Goal: Transaction & Acquisition: Purchase product/service

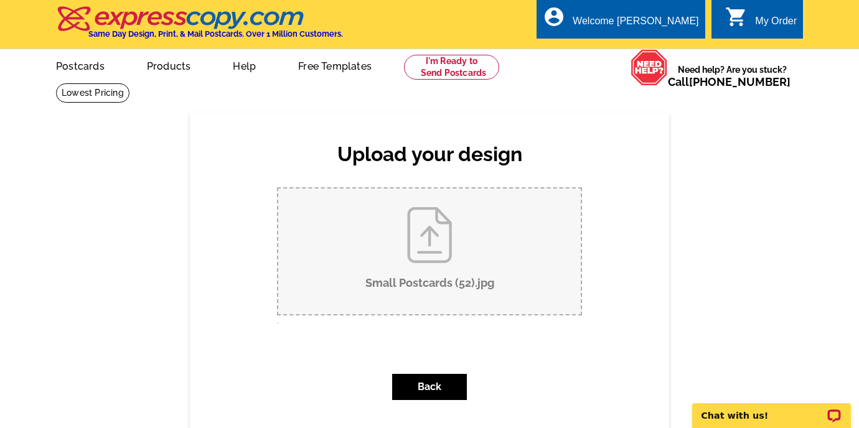
click at [427, 254] on input "Small Postcards (52).jpg" at bounding box center [429, 252] width 302 height 126
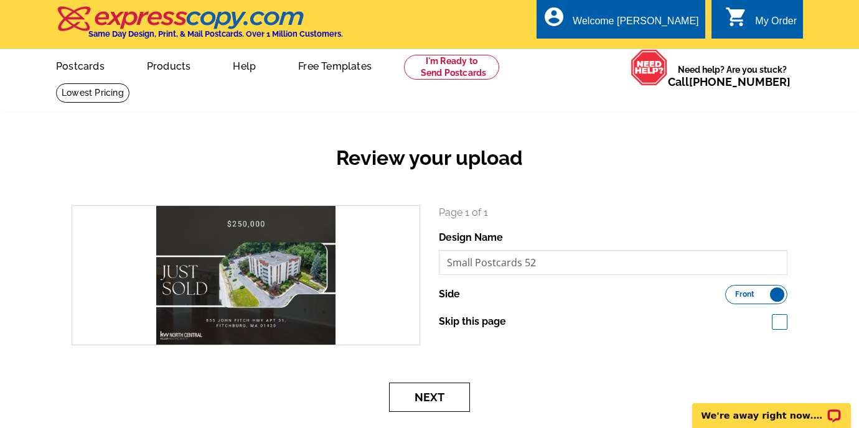
click at [428, 404] on button "Next" at bounding box center [429, 397] width 81 height 29
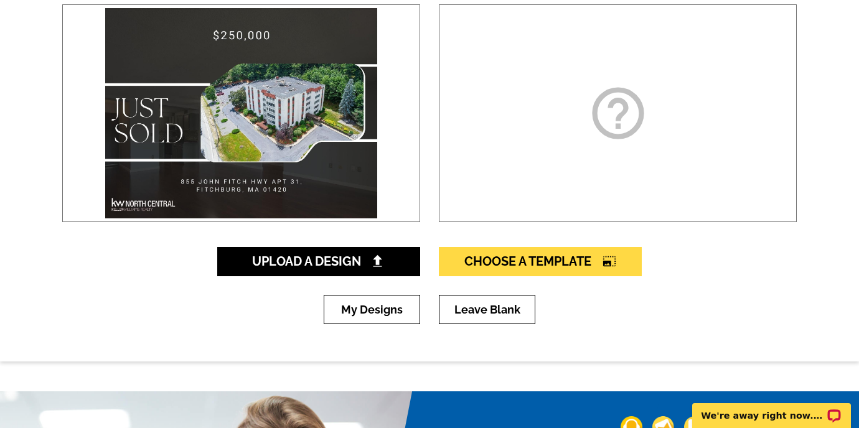
scroll to position [306, 0]
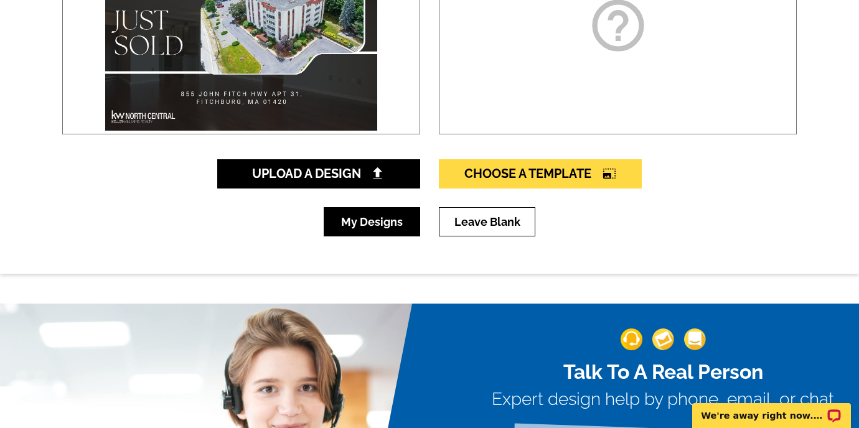
click at [396, 216] on link "My Designs" at bounding box center [372, 221] width 96 height 29
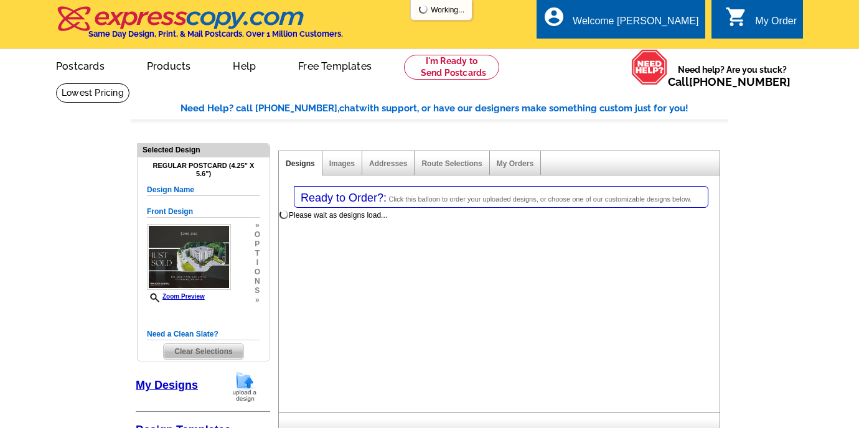
select select "1"
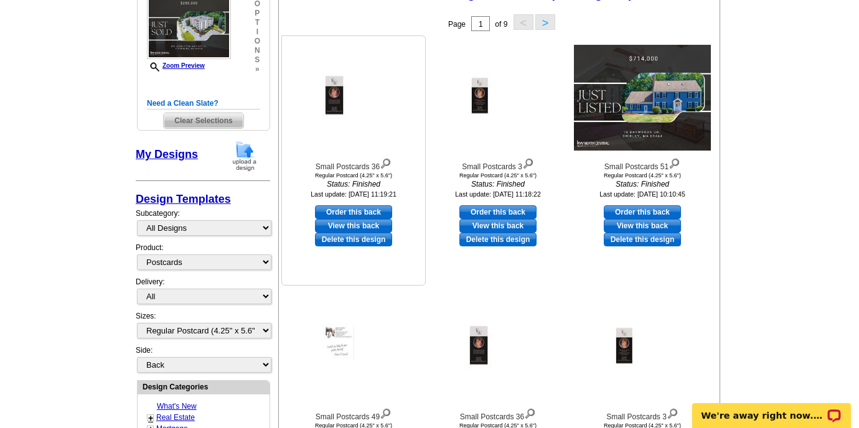
scroll to position [233, 0]
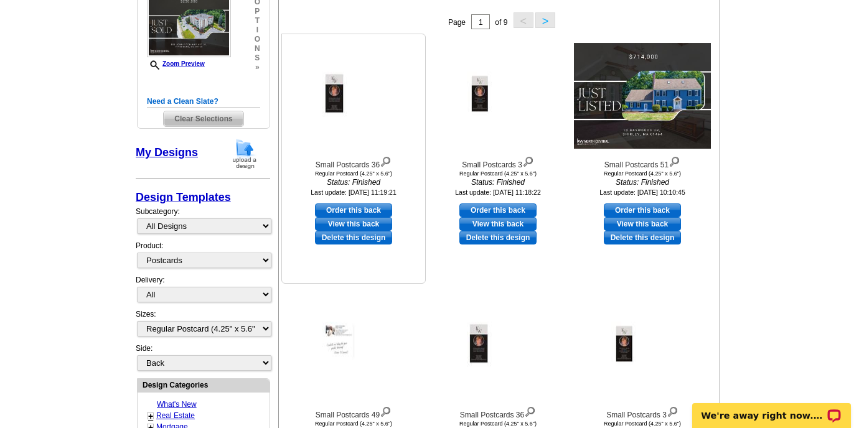
click at [357, 224] on link "View this back" at bounding box center [353, 224] width 77 height 14
click at [358, 211] on link "Order this back" at bounding box center [353, 211] width 77 height 14
select select "front"
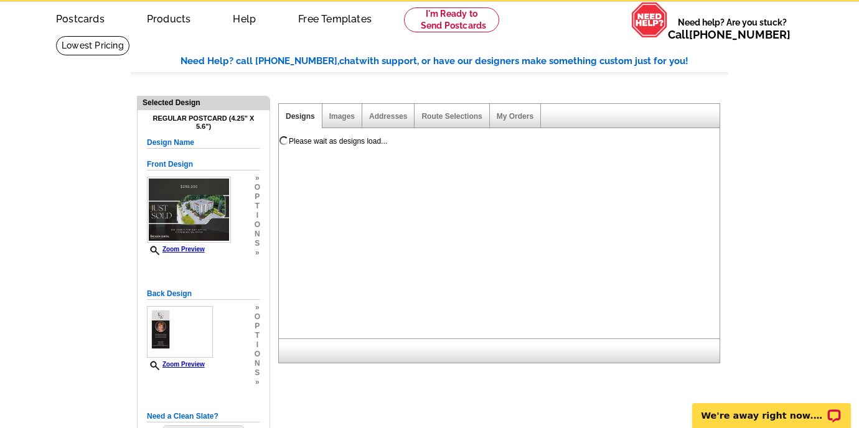
scroll to position [22, 0]
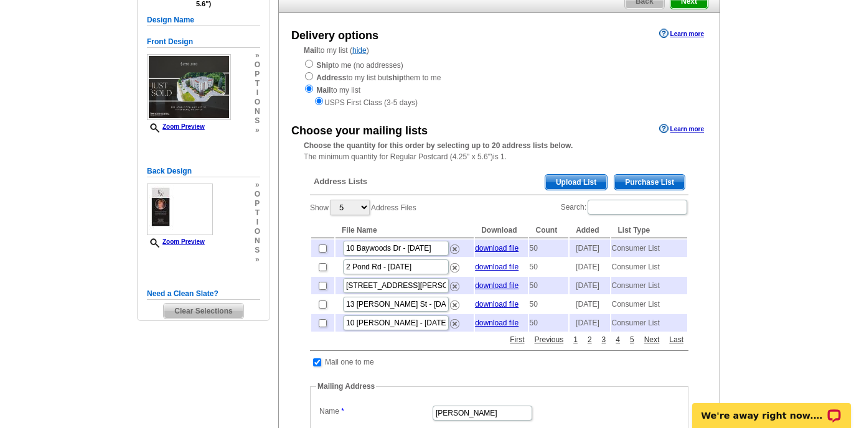
scroll to position [164, 0]
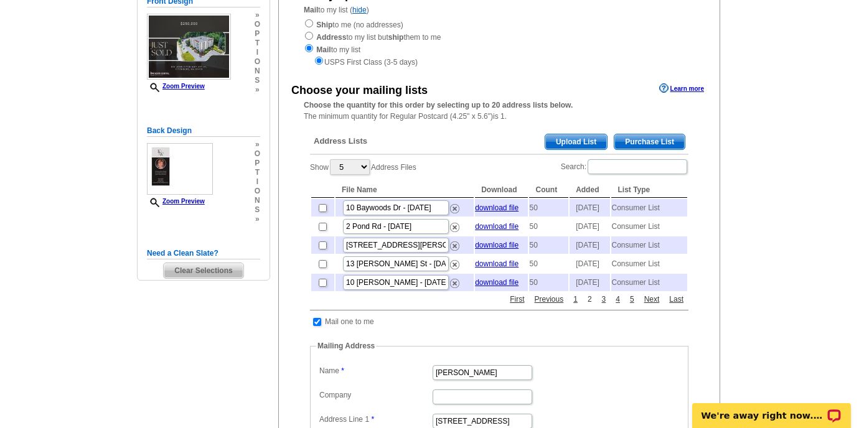
click at [589, 305] on link "2" at bounding box center [589, 299] width 11 height 11
click at [621, 167] on input "Search:" at bounding box center [637, 166] width 100 height 15
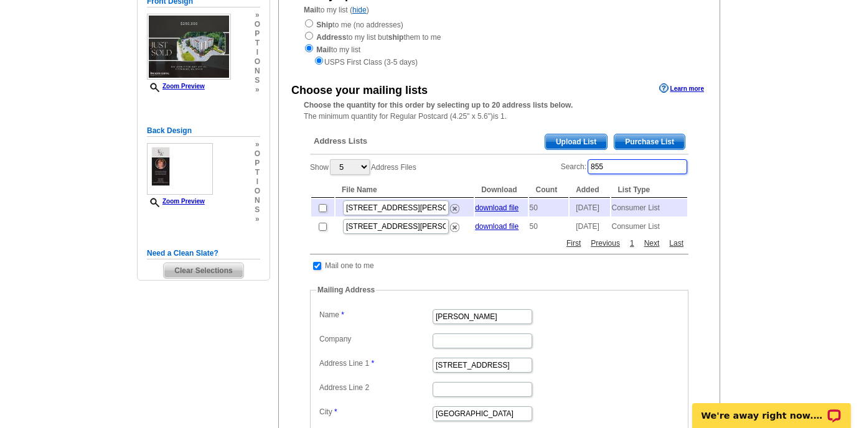
type input "855"
click at [323, 212] on input "checkbox" at bounding box center [323, 208] width 8 height 8
checkbox input "true"
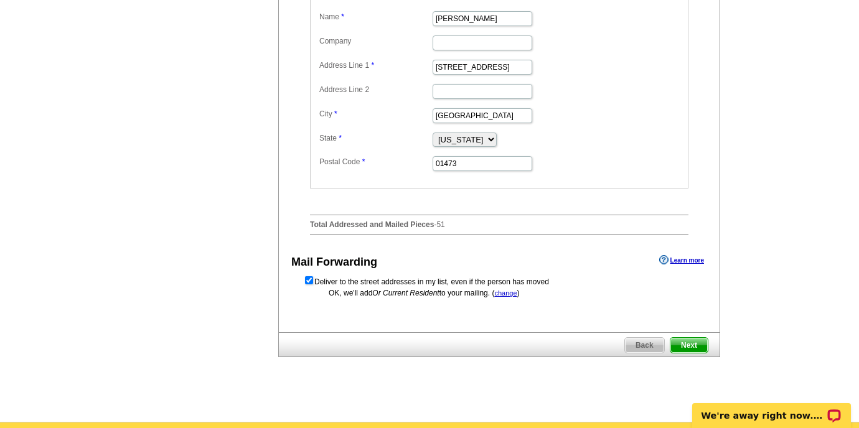
scroll to position [479, 0]
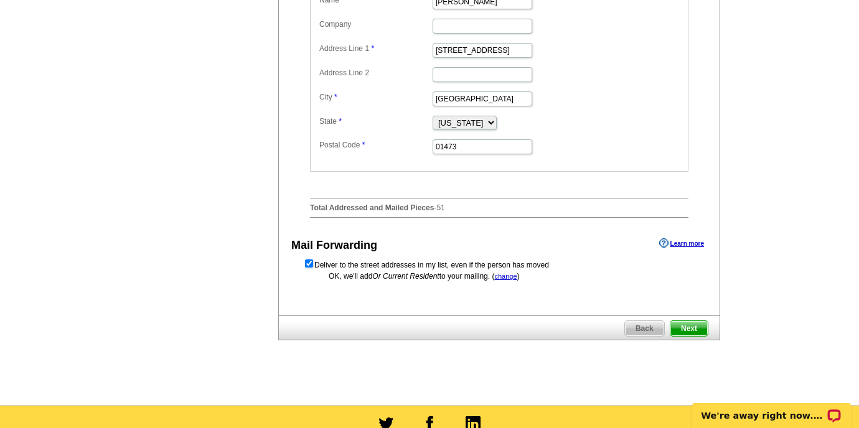
click at [697, 333] on span "Next" at bounding box center [688, 328] width 37 height 15
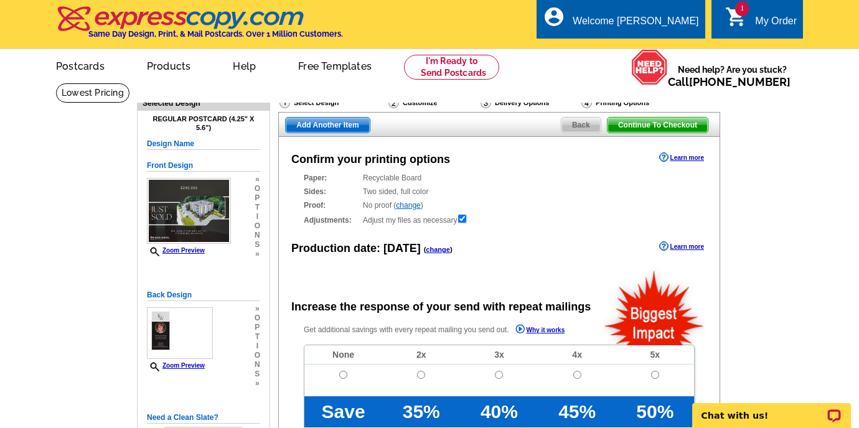
radio input "false"
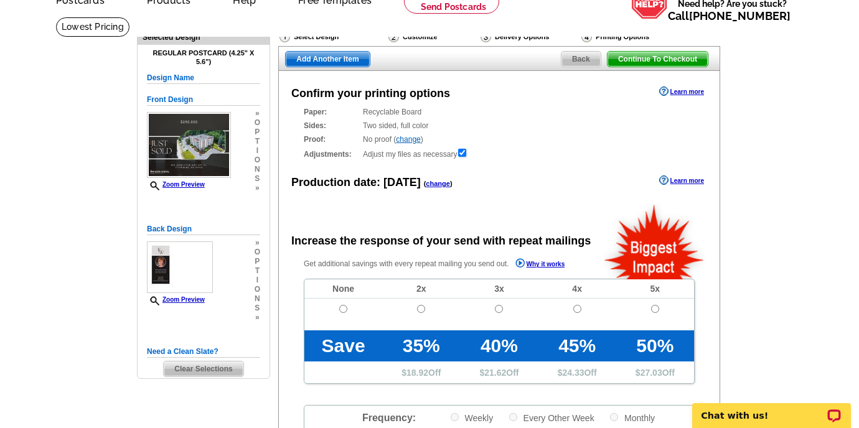
scroll to position [164, 0]
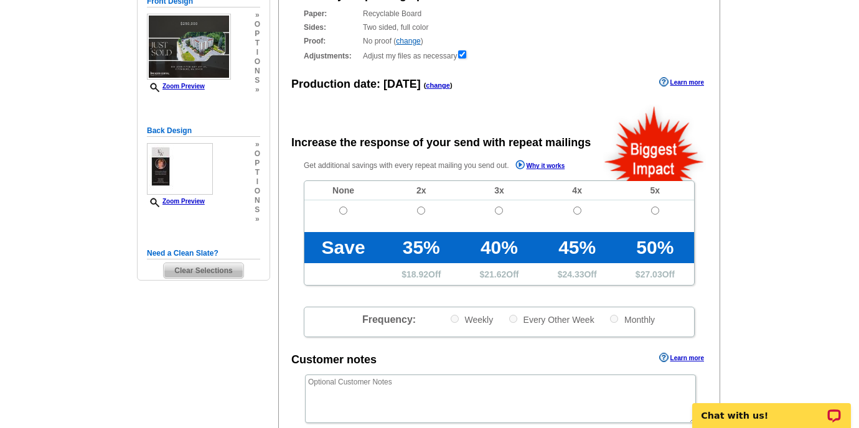
click at [343, 205] on td at bounding box center [343, 216] width 78 height 32
click at [342, 208] on input "radio" at bounding box center [343, 211] width 8 height 8
radio input "true"
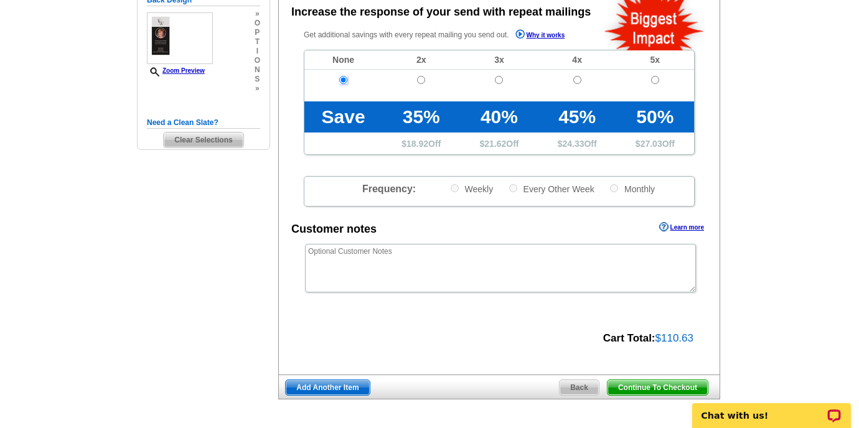
scroll to position [327, 0]
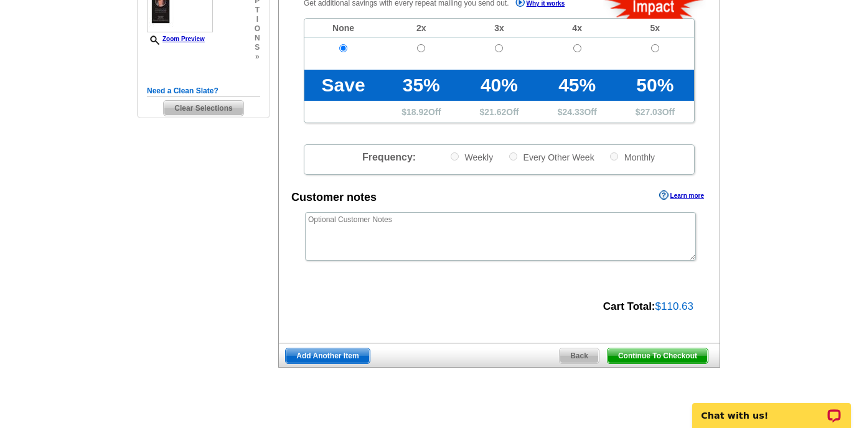
click at [641, 352] on span "Continue To Checkout" at bounding box center [657, 356] width 100 height 15
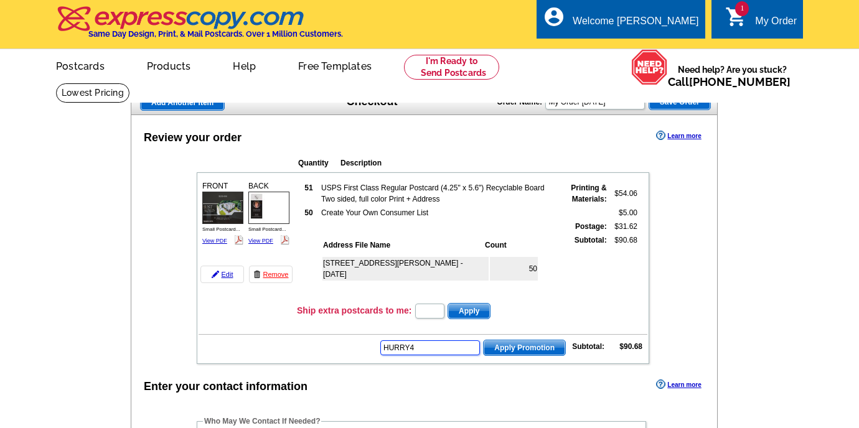
type input "HURRY40"
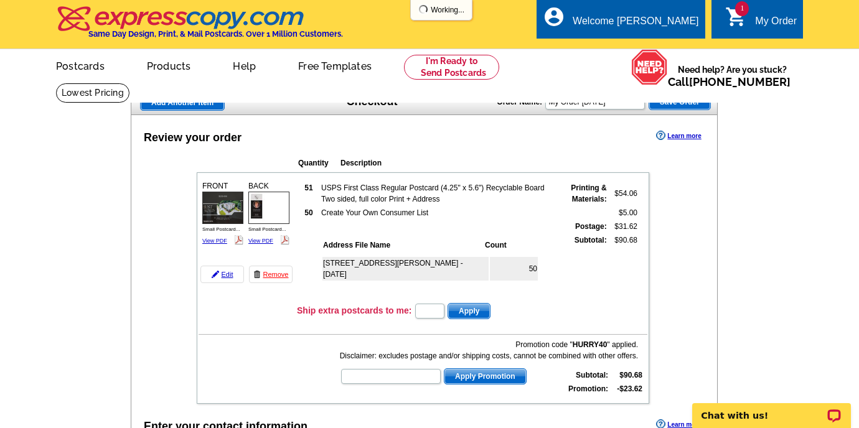
scroll to position [377, 0]
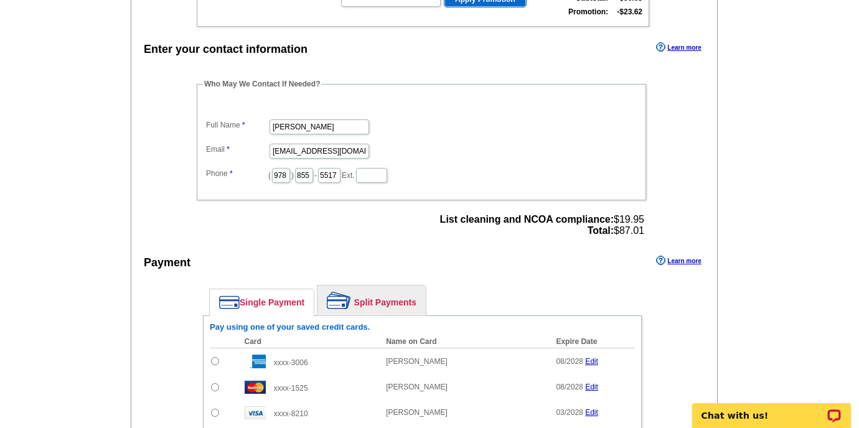
type input "HURRY40"
type input "CHAT20"
type input "CS20SEP21"
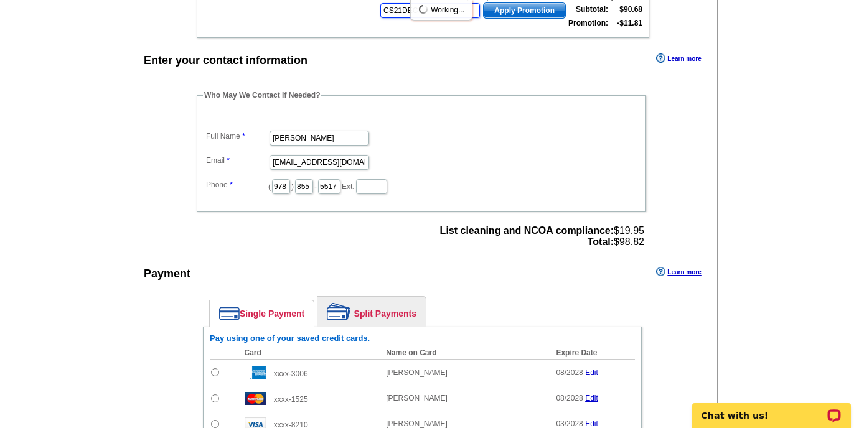
type input "CS21DEC20"
type input "E20APRILROUNDUP21"
type input "E20DAD21"
type input "E20FAST21"
type input "E20HANGERS21"
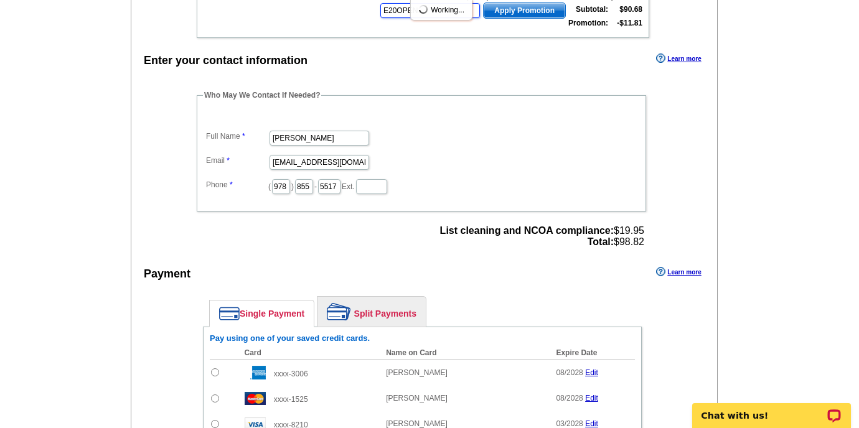
type input "E20OPEN21"
type input "E21MAY20OPEN"
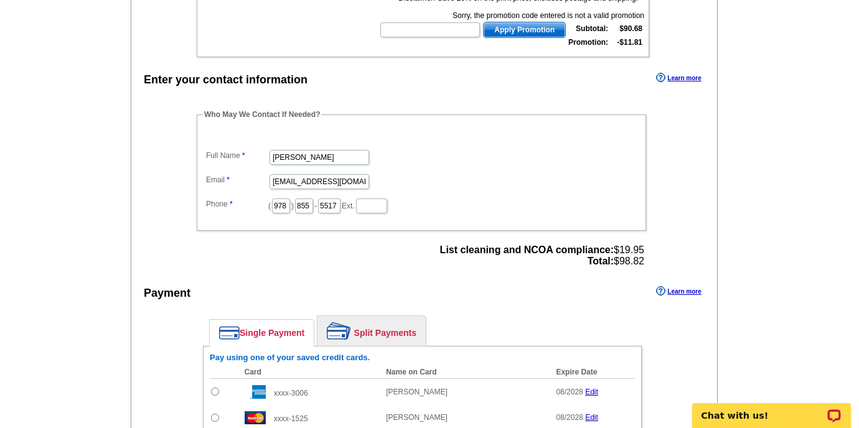
scroll to position [357, 0]
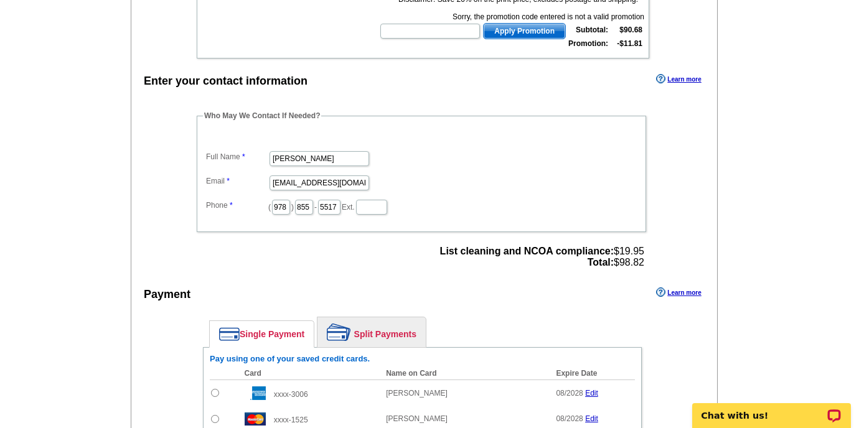
click at [215, 393] on input "radio" at bounding box center [215, 393] width 8 height 8
radio input "true"
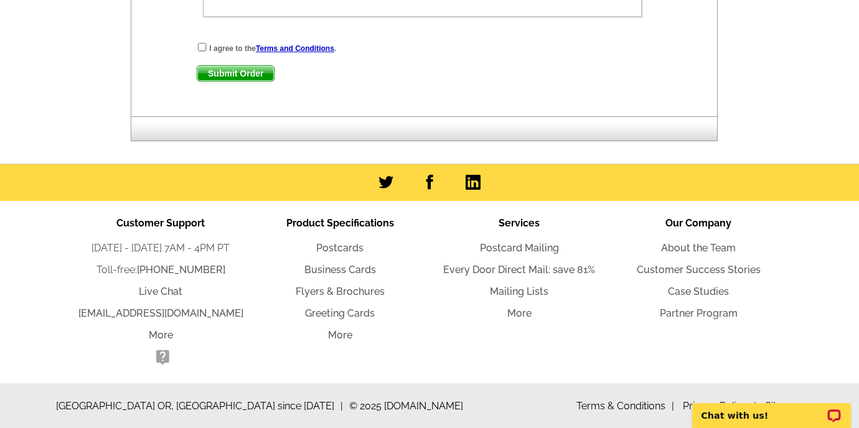
scroll to position [709, 0]
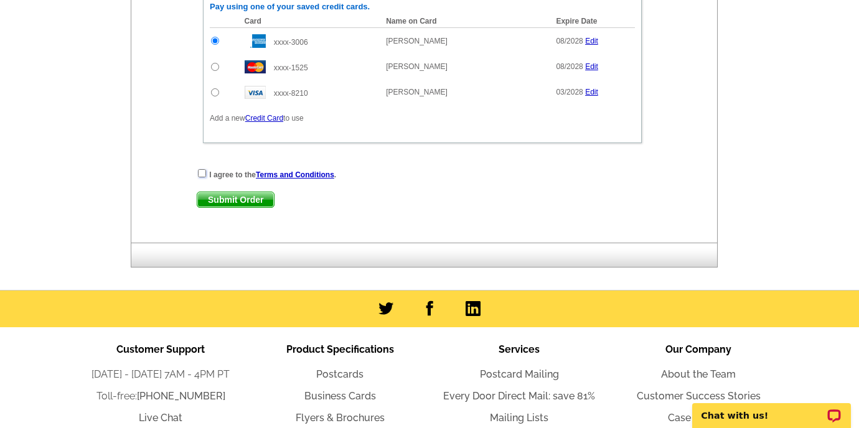
click at [201, 169] on input "checkbox" at bounding box center [202, 173] width 8 height 8
checkbox input "true"
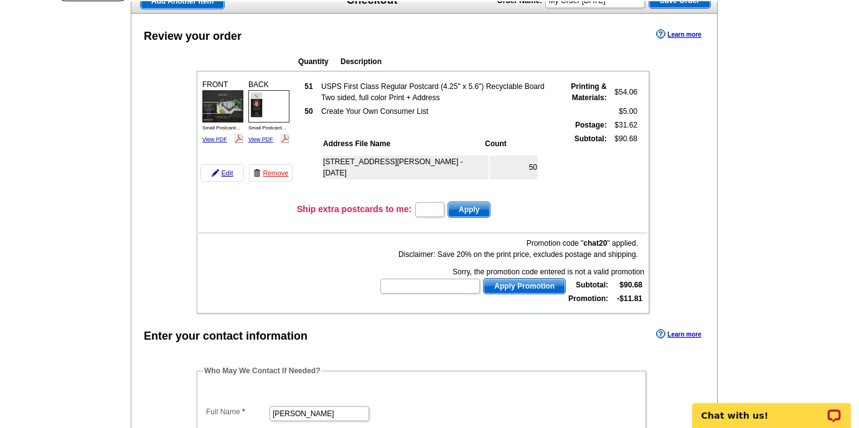
scroll to position [0, 0]
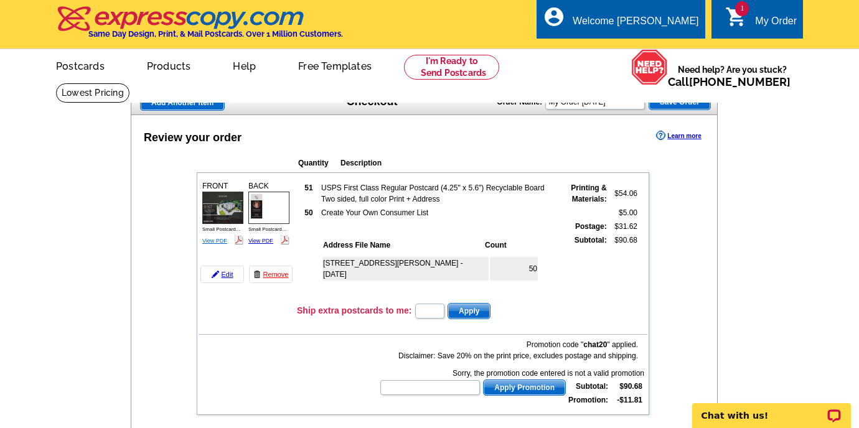
click at [218, 239] on link "View PDF" at bounding box center [214, 241] width 25 height 6
click at [252, 241] on link "View PDF" at bounding box center [260, 241] width 25 height 6
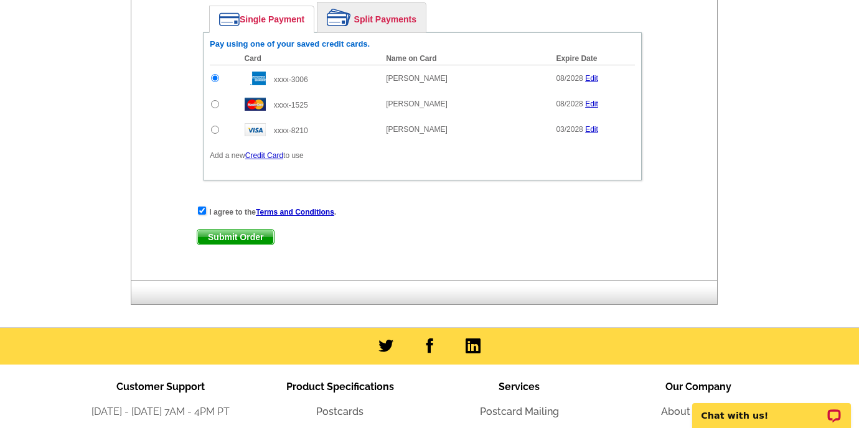
scroll to position [682, 0]
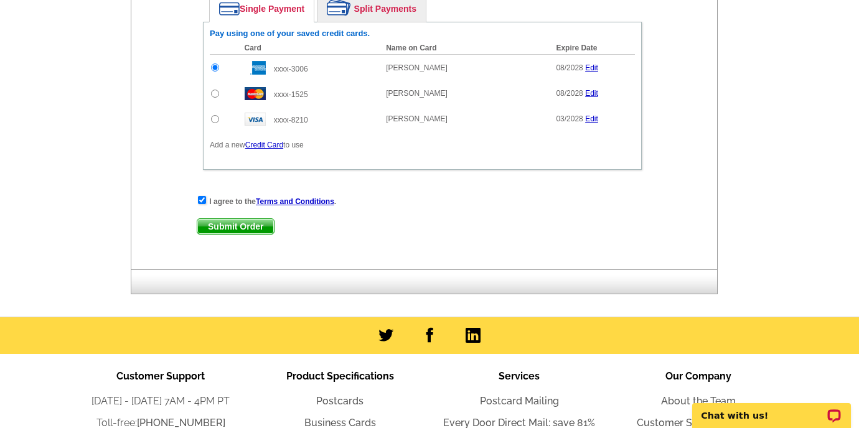
click at [261, 225] on span "Submit Order" at bounding box center [235, 226] width 77 height 15
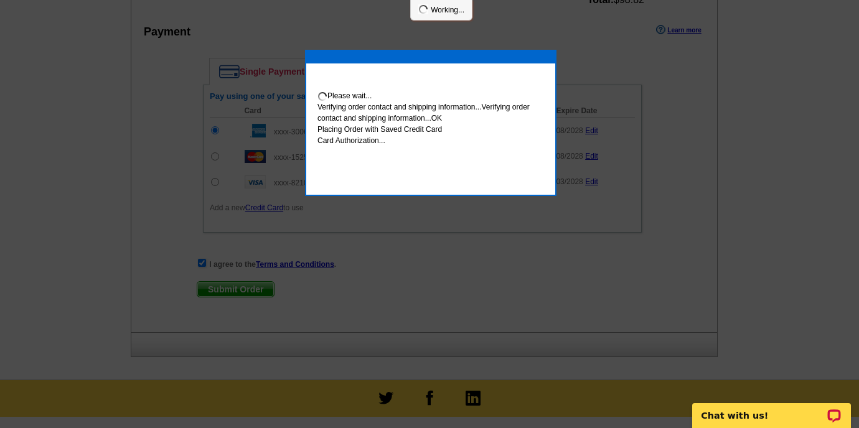
scroll to position [745, 0]
